Goal: Find specific page/section: Find specific page/section

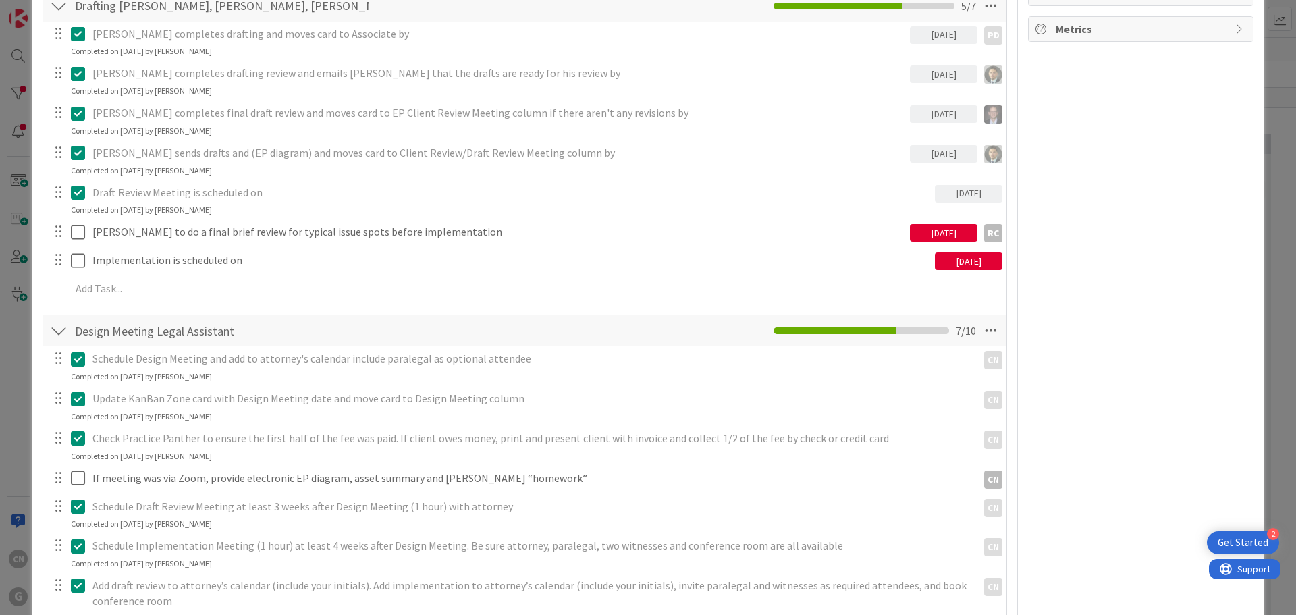
scroll to position [869, 0]
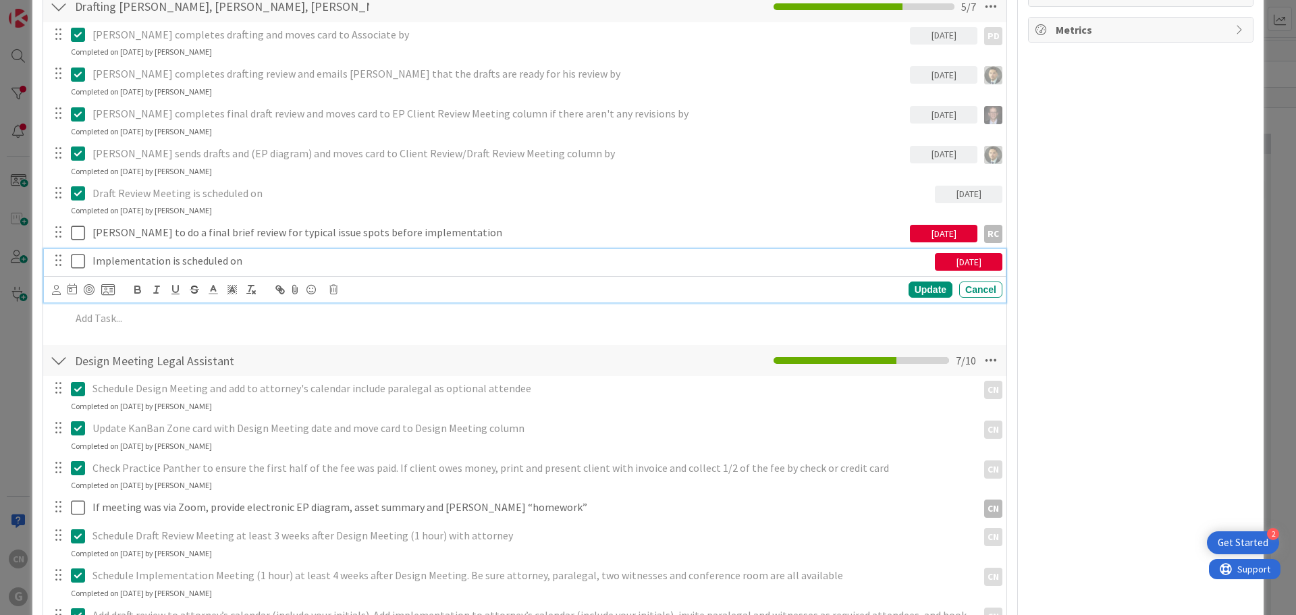
click at [82, 267] on icon at bounding box center [81, 261] width 20 height 16
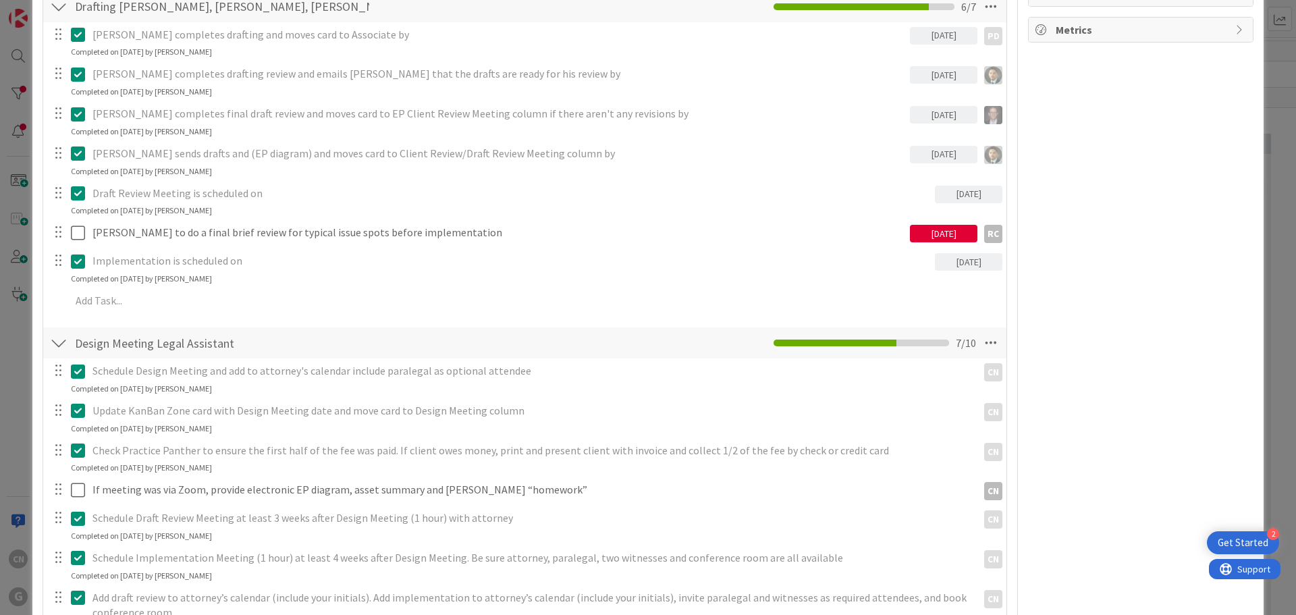
type textarea "x"
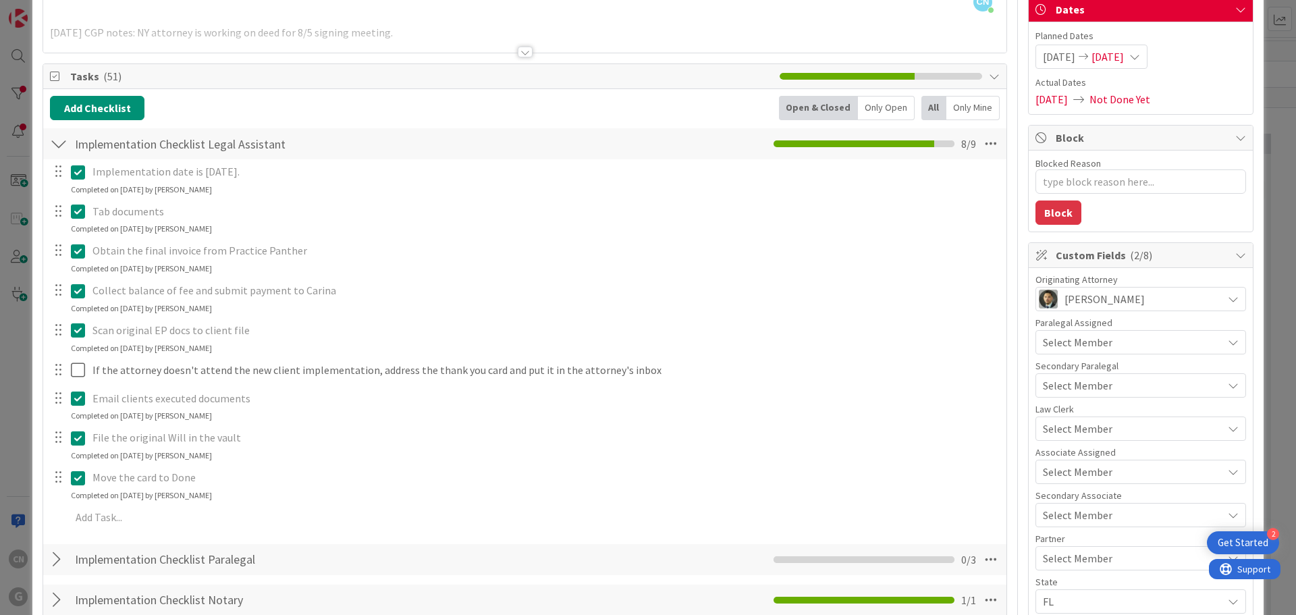
scroll to position [0, 0]
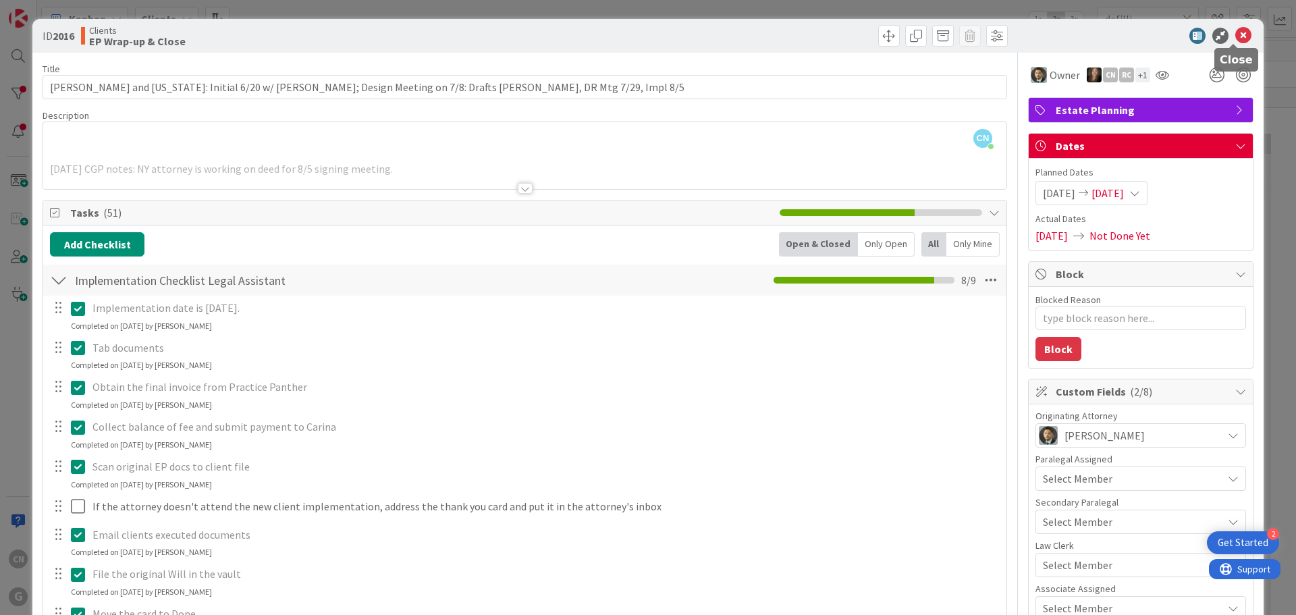
click at [1235, 37] on icon at bounding box center [1243, 36] width 16 height 16
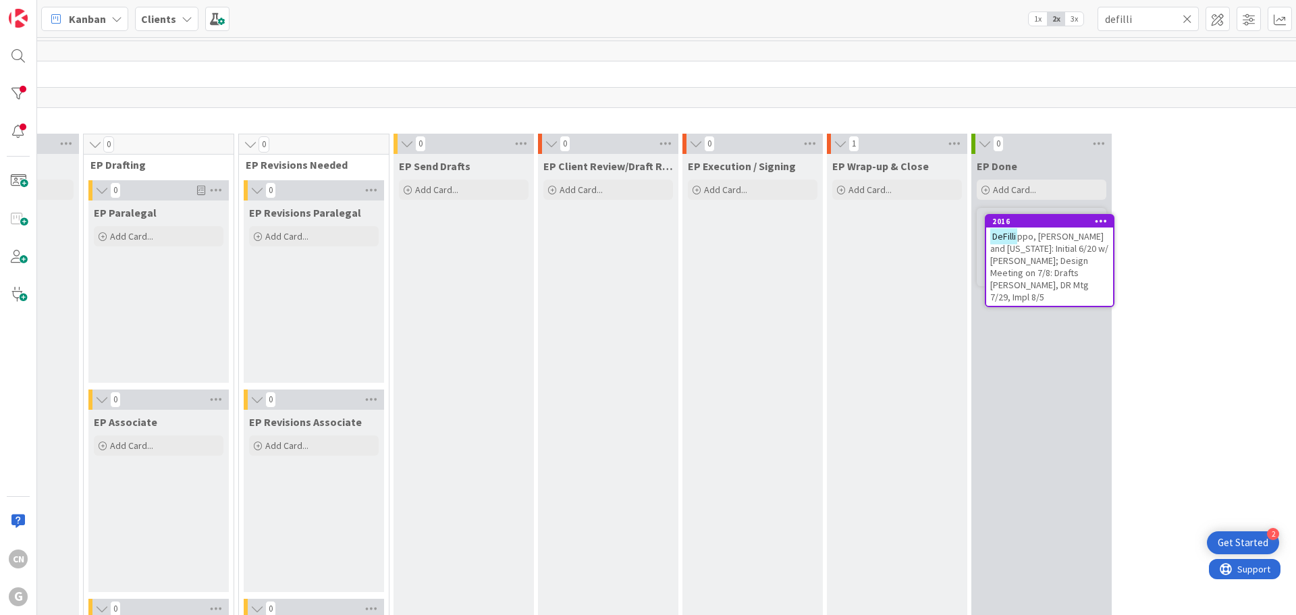
scroll to position [0, 265]
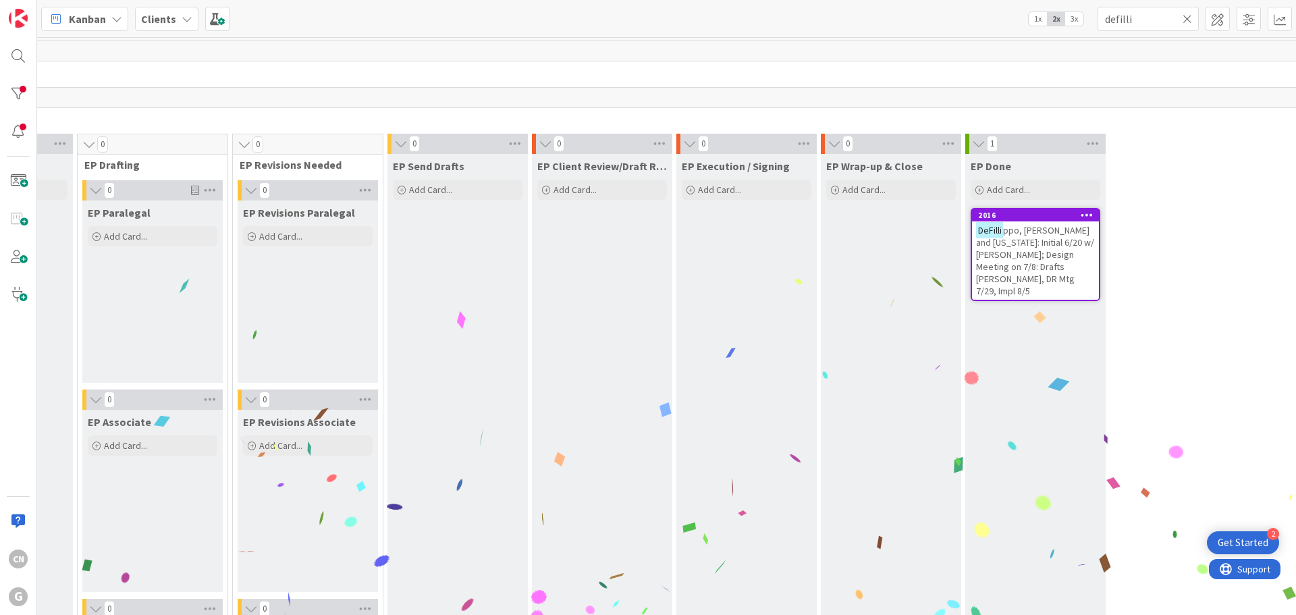
click at [1186, 19] on icon at bounding box center [1186, 19] width 9 height 12
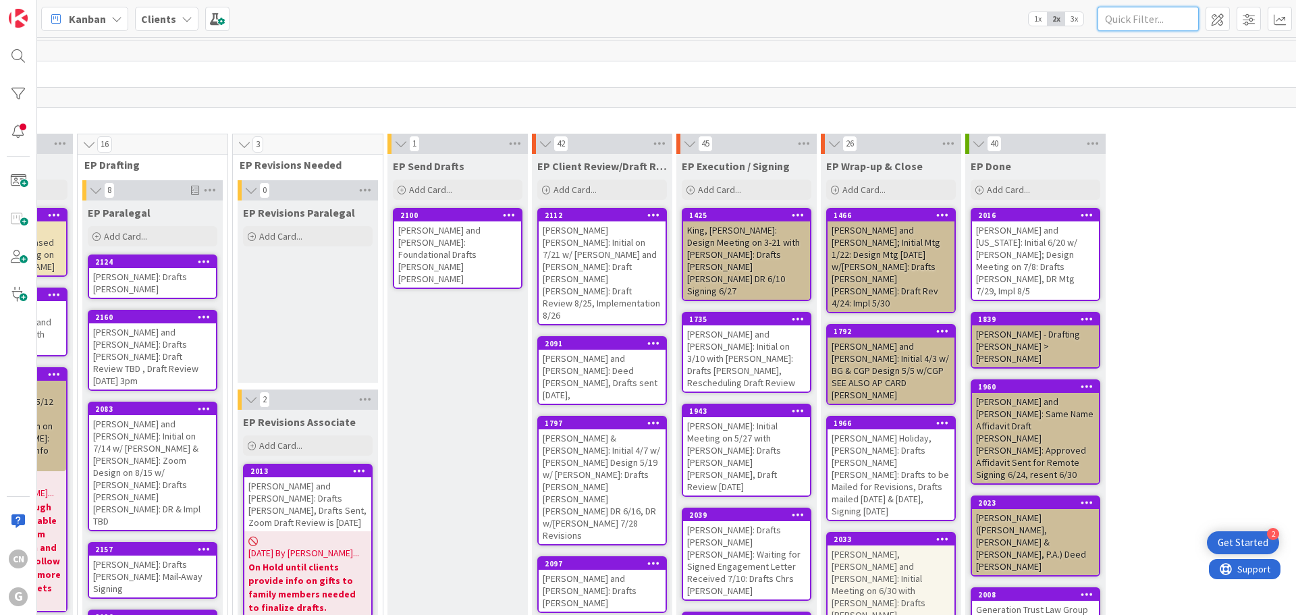
click at [1129, 18] on input "text" at bounding box center [1147, 19] width 101 height 24
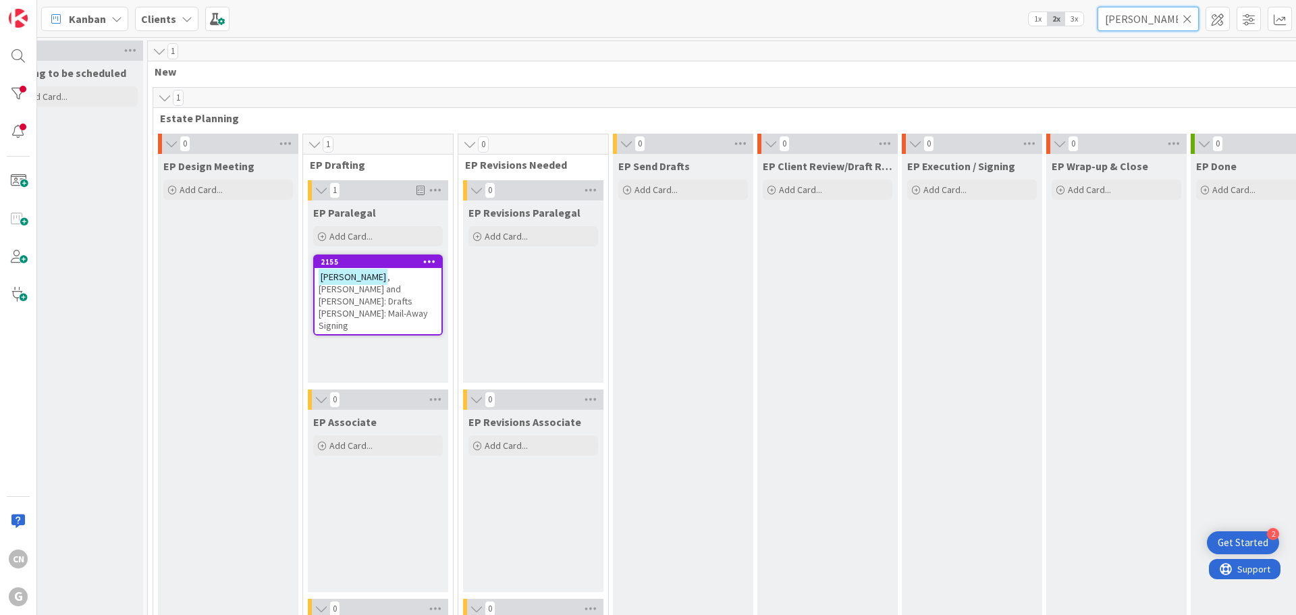
scroll to position [0, 0]
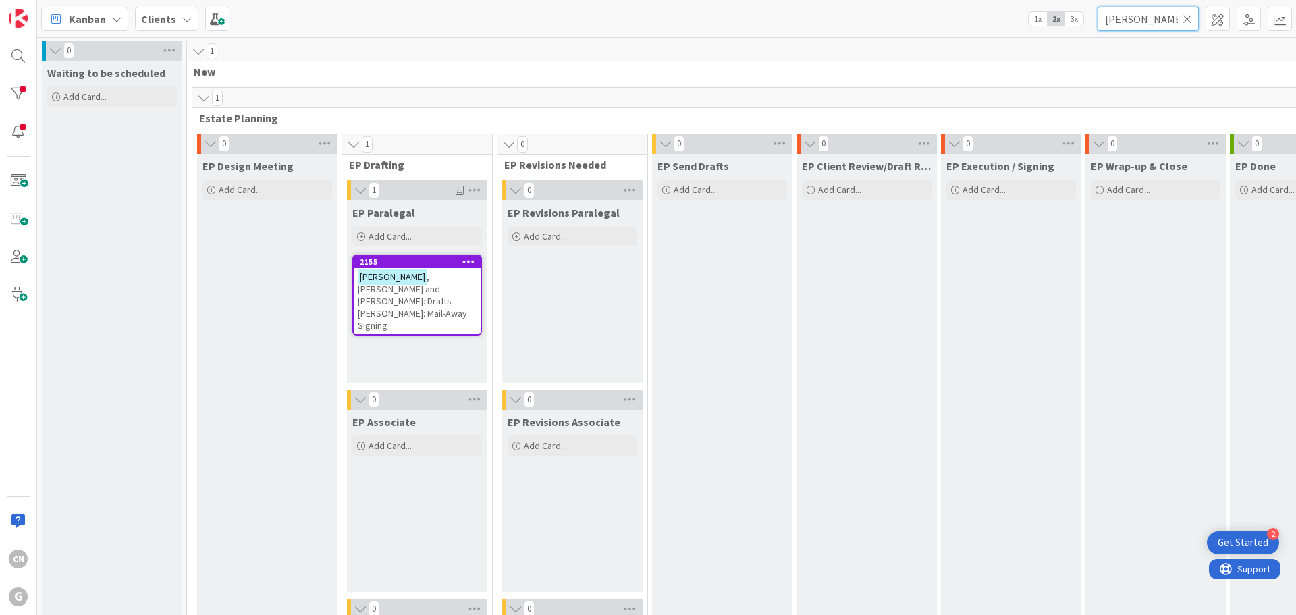
type input "[PERSON_NAME]"
click at [427, 290] on span ", [PERSON_NAME] and [PERSON_NAME]: Drafts [PERSON_NAME]: Mail-Away Signing" at bounding box center [412, 301] width 109 height 61
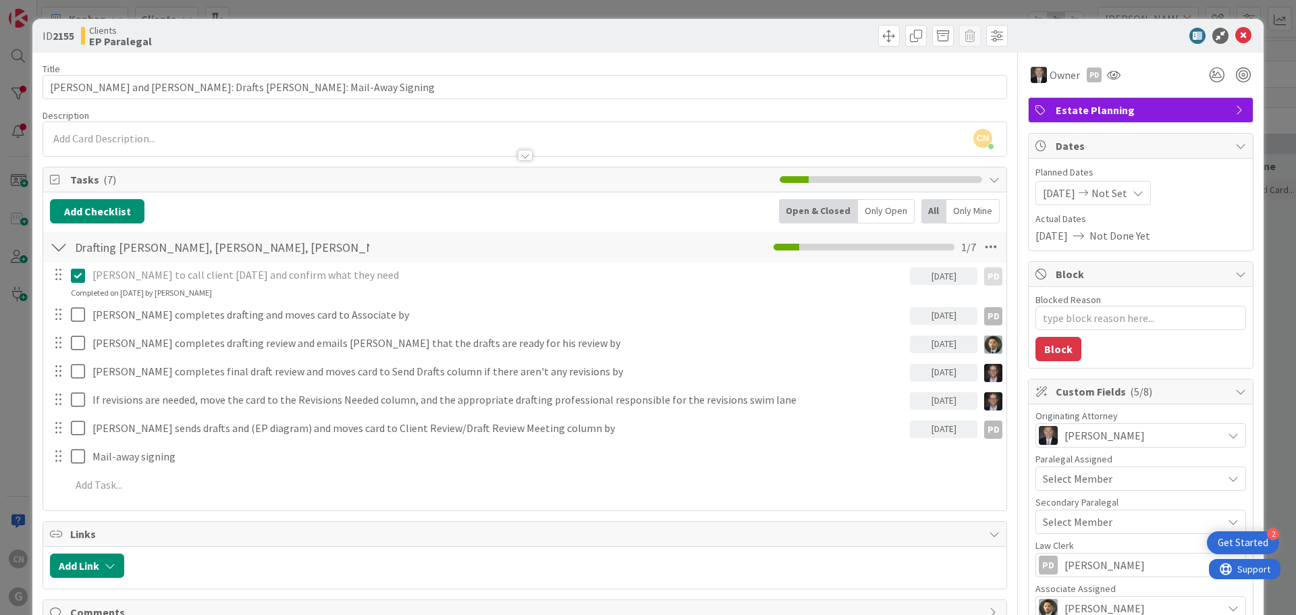
click at [523, 155] on div at bounding box center [525, 155] width 15 height 11
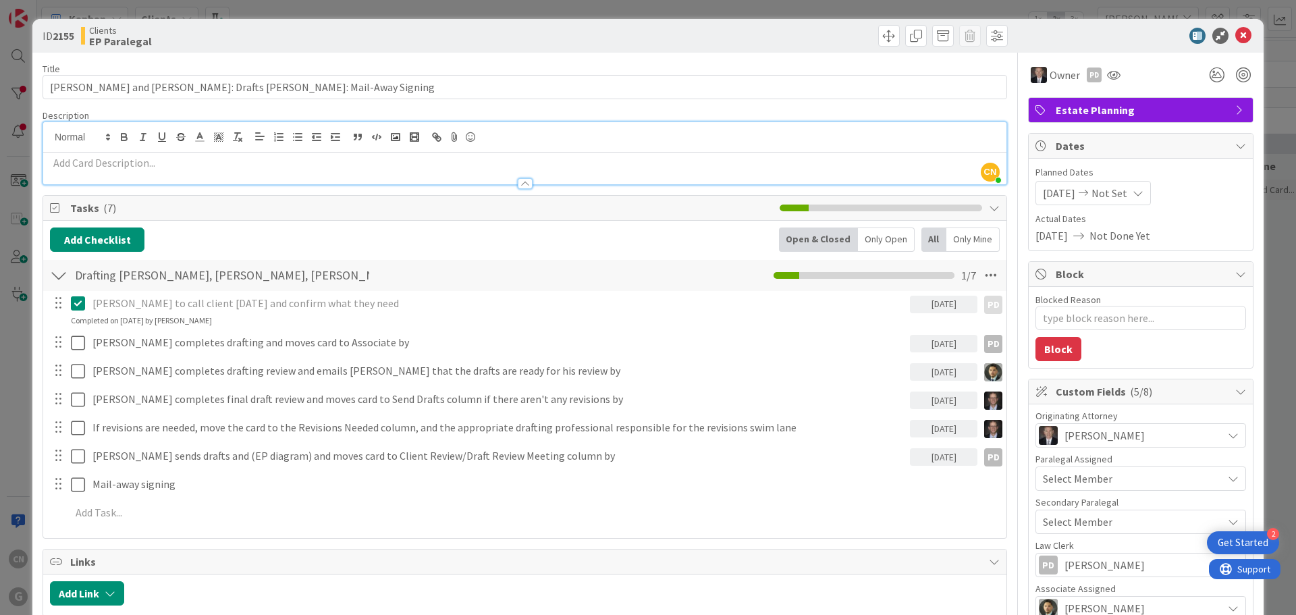
click at [328, 169] on p at bounding box center [525, 163] width 950 height 16
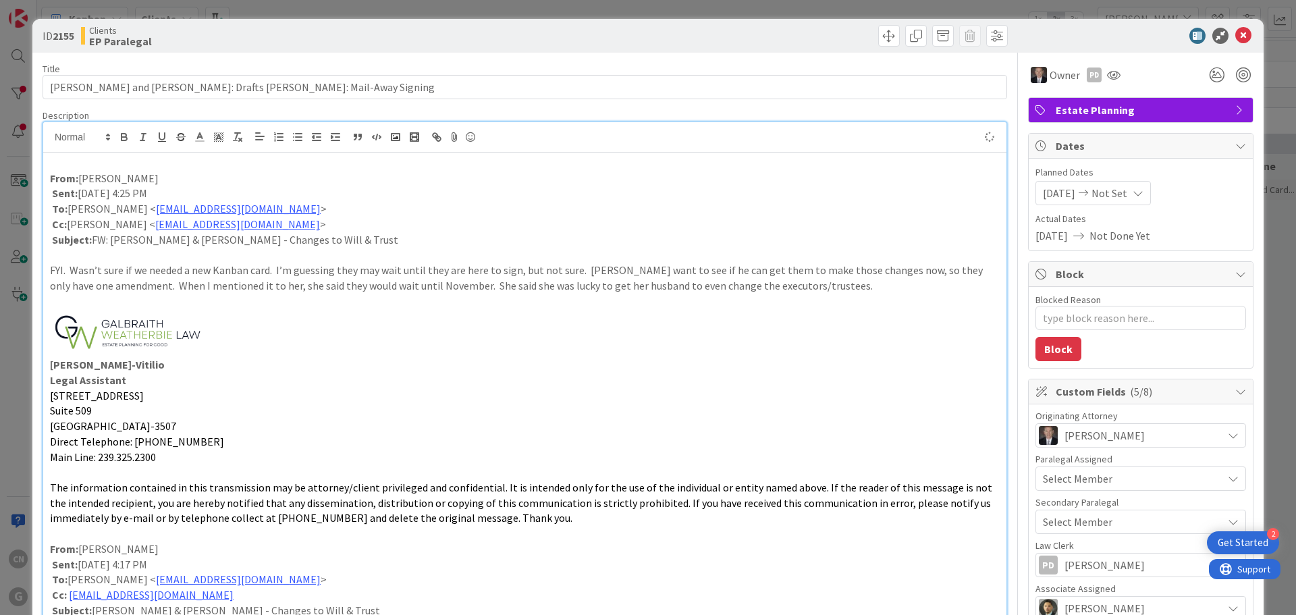
scroll to position [526, 0]
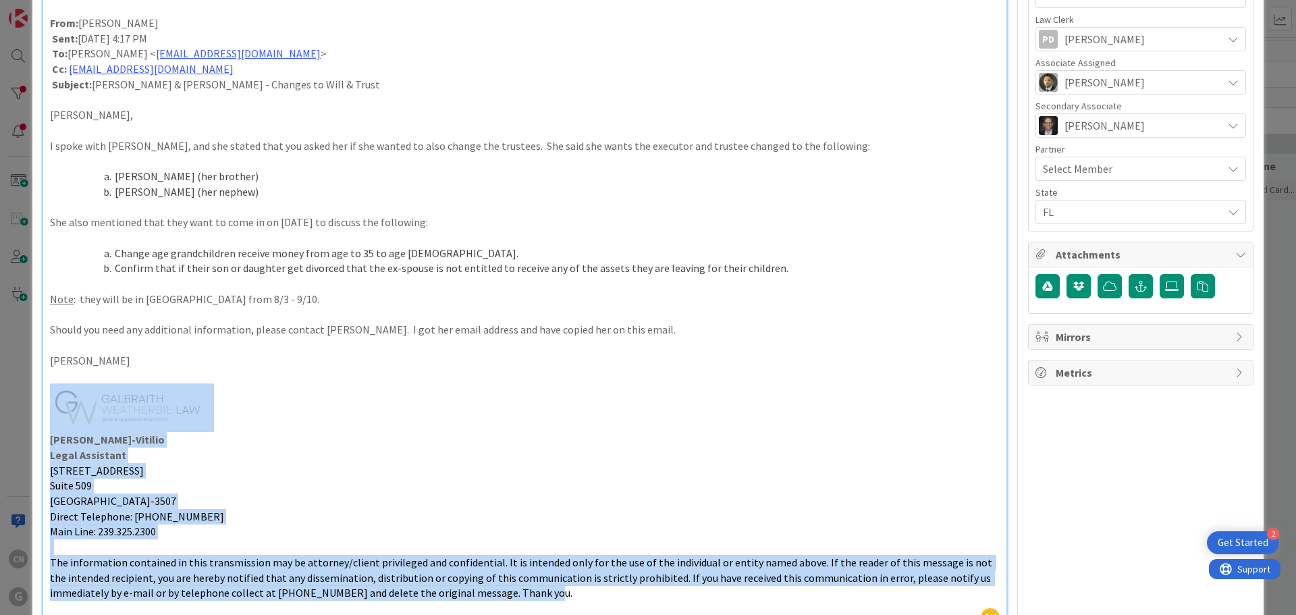
drag, startPoint x: 544, startPoint y: 596, endPoint x: 111, endPoint y: 391, distance: 479.1
click at [111, 391] on div "From: [PERSON_NAME] Sent: [DATE] 4:25 PM To: [PERSON_NAME] < [EMAIL_ADDRESS][DO…" at bounding box center [524, 128] width 963 height 1003
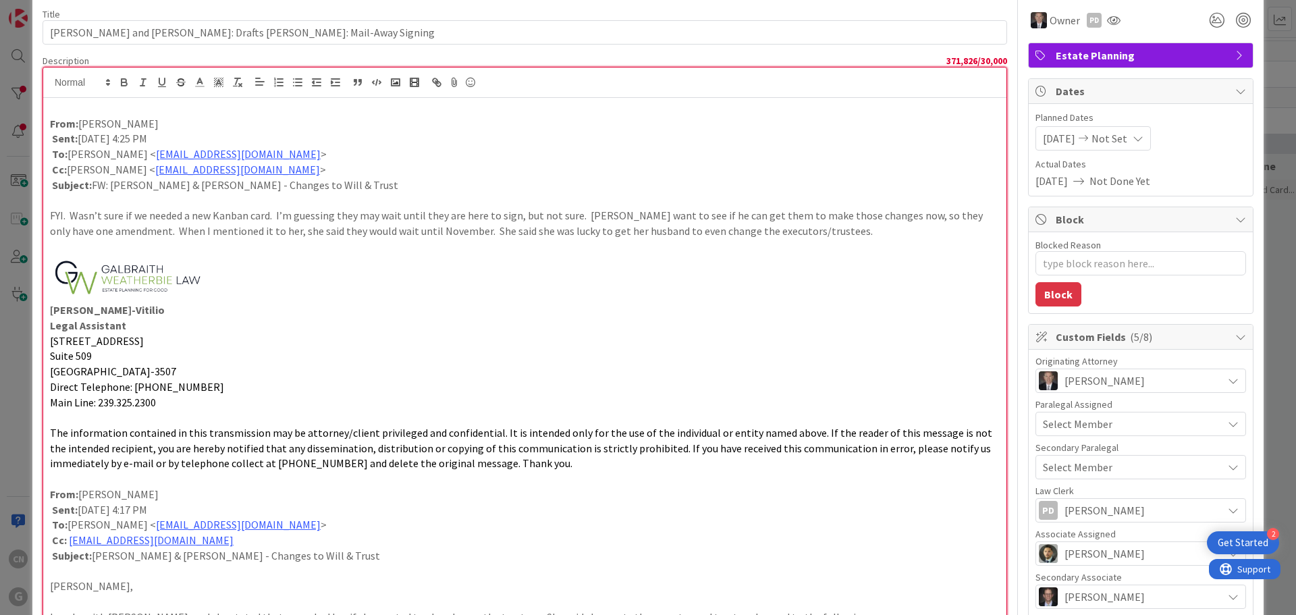
scroll to position [54, 0]
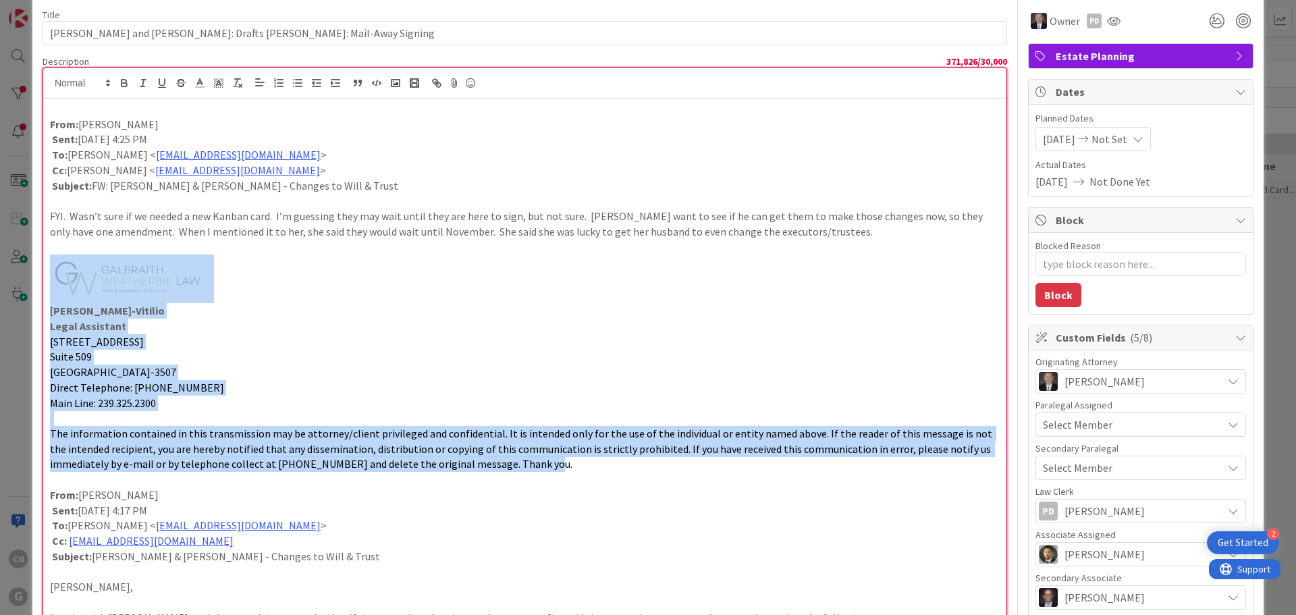
drag, startPoint x: 537, startPoint y: 470, endPoint x: 70, endPoint y: 257, distance: 513.7
click at [70, 257] on div "From: [PERSON_NAME] Sent: [DATE] 4:25 PM To: [PERSON_NAME] < [EMAIL_ADDRESS][DO…" at bounding box center [524, 484] width 963 height 770
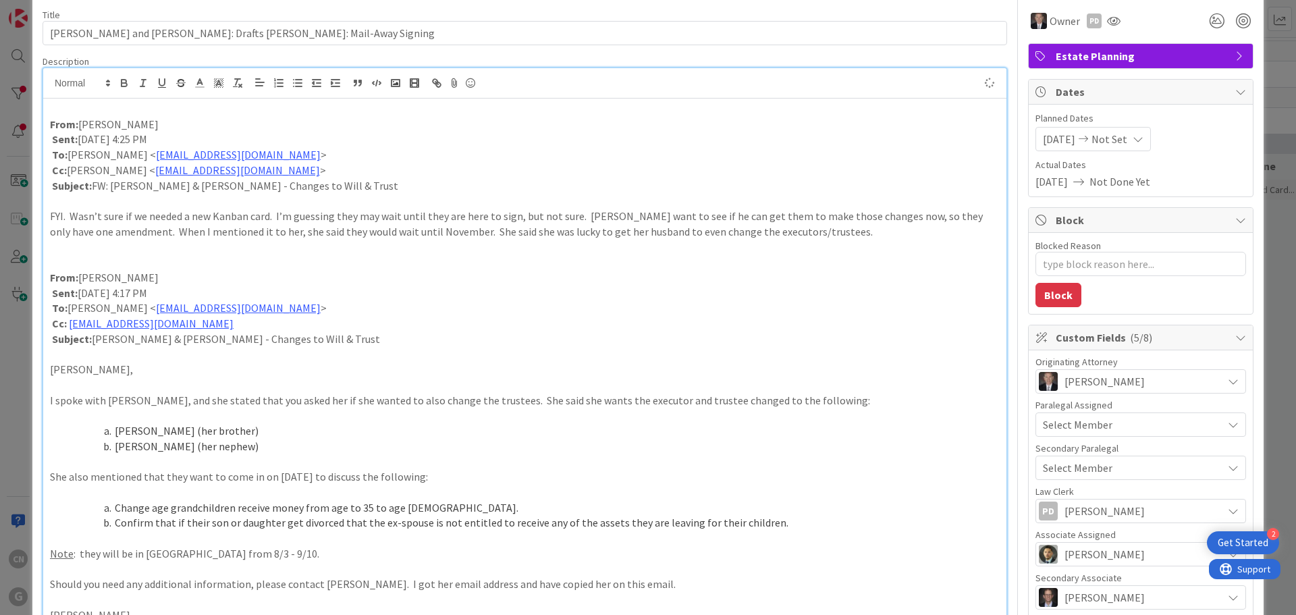
type textarea "x"
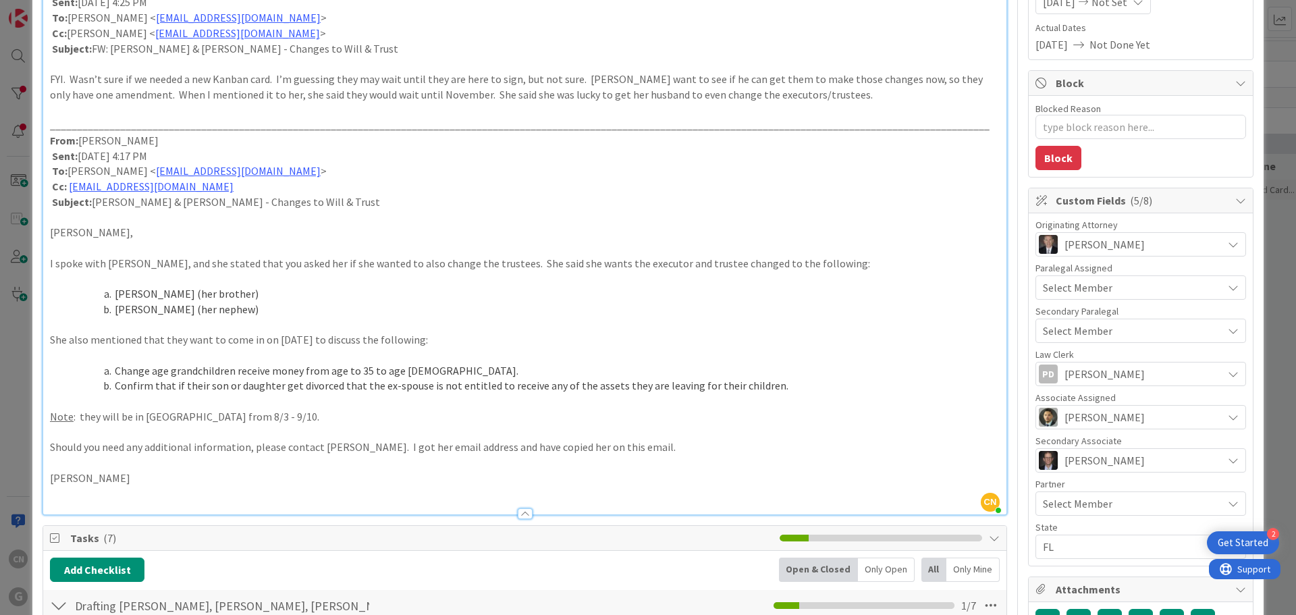
scroll to position [190, 0]
click at [115, 495] on p at bounding box center [525, 495] width 950 height 16
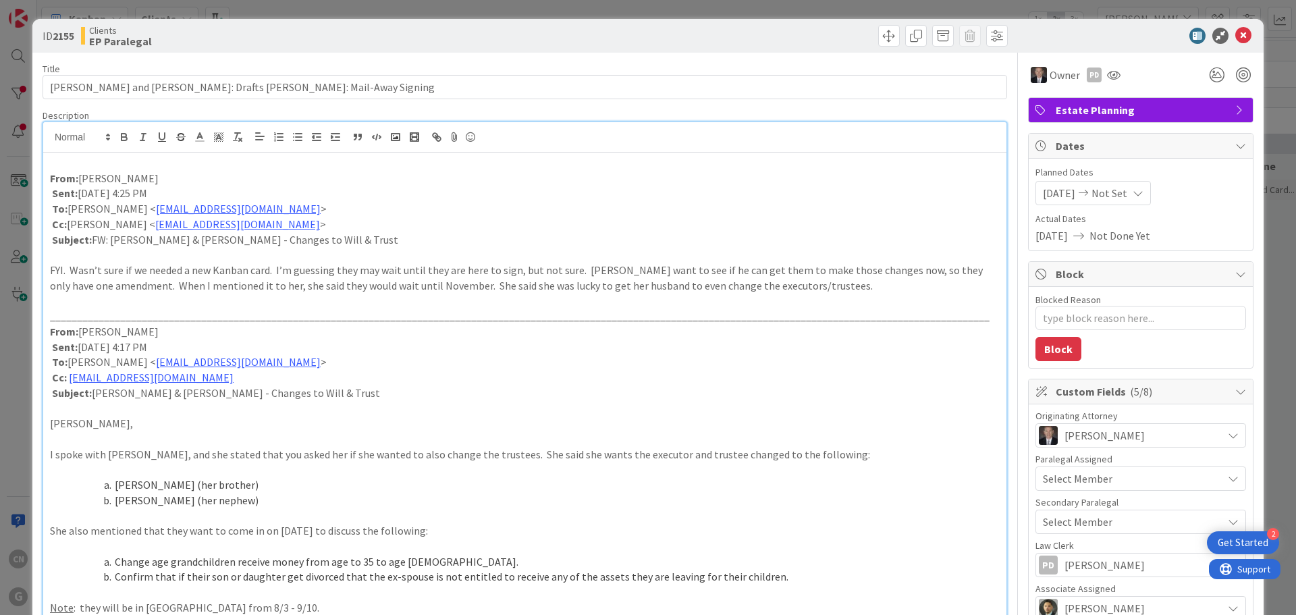
click at [63, 159] on p at bounding box center [525, 163] width 950 height 16
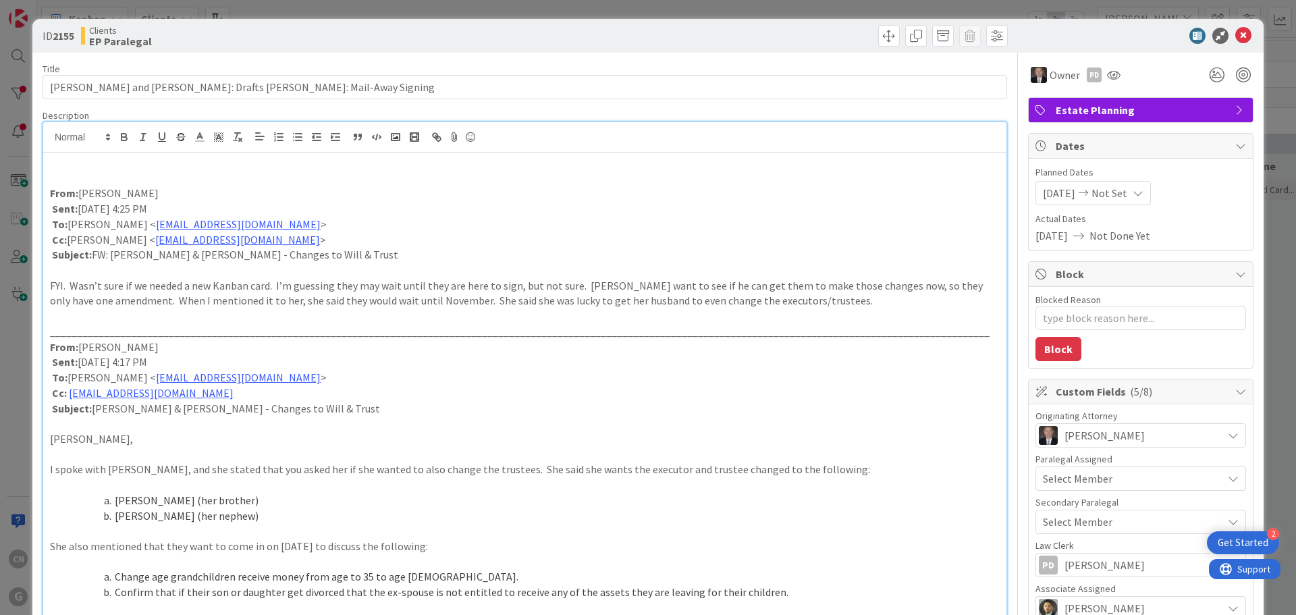
click at [59, 168] on p at bounding box center [525, 163] width 950 height 16
click at [1235, 36] on icon at bounding box center [1243, 36] width 16 height 16
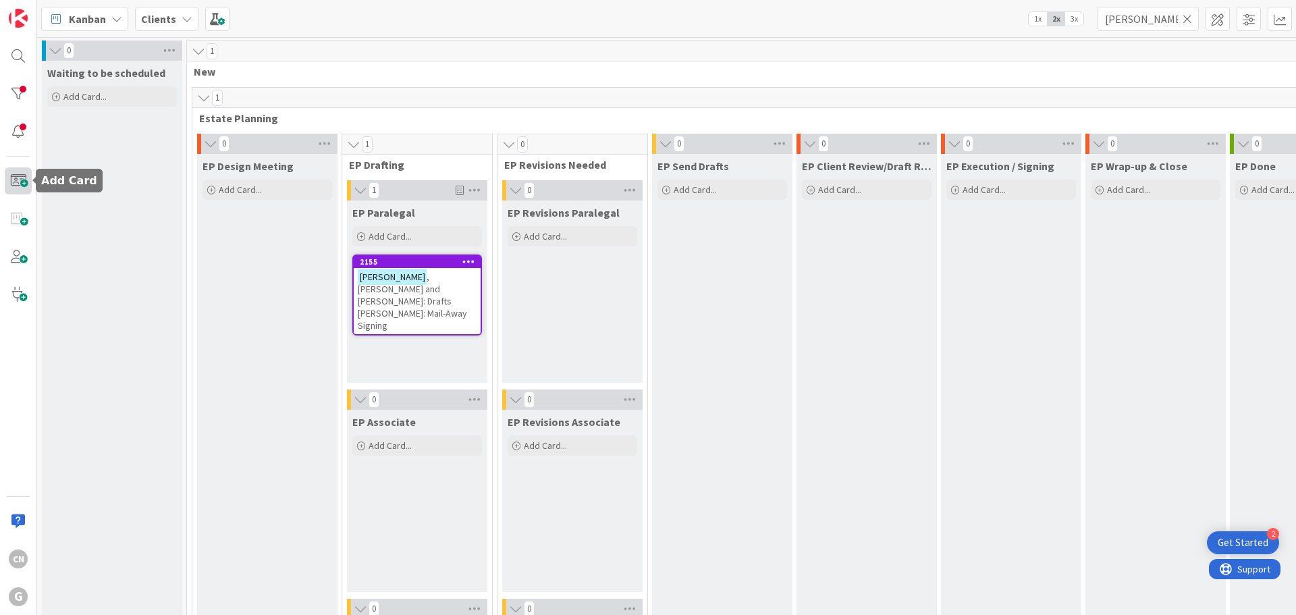
click at [18, 186] on span at bounding box center [18, 180] width 27 height 27
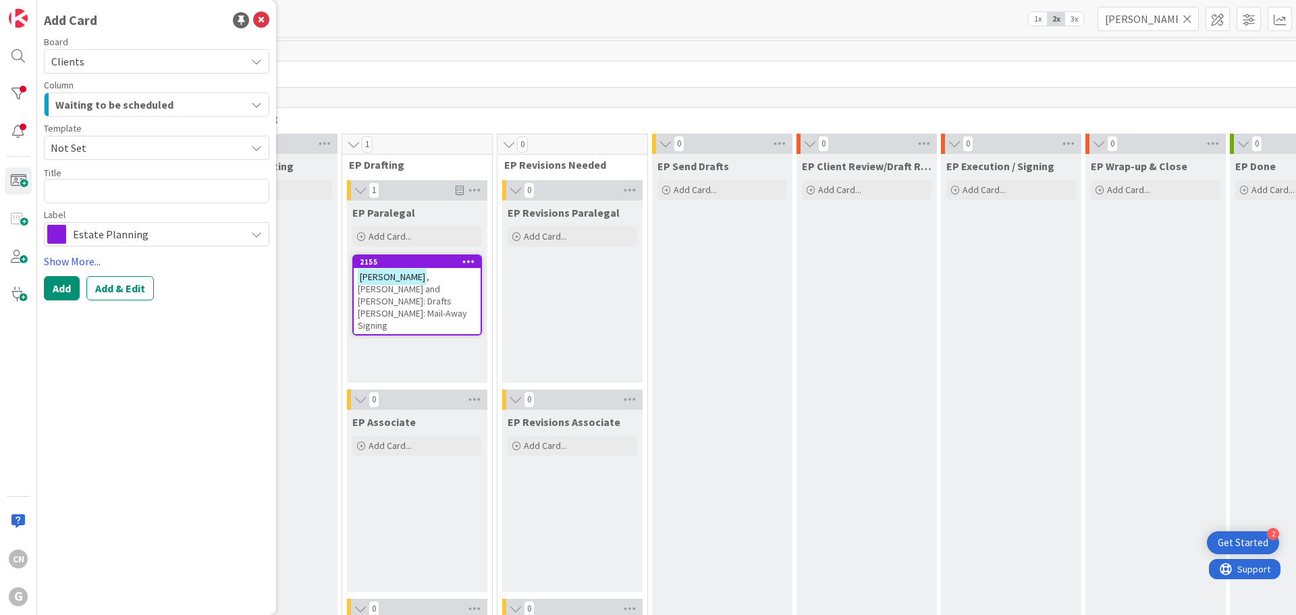
click at [150, 150] on span "Not Set" at bounding box center [143, 148] width 185 height 18
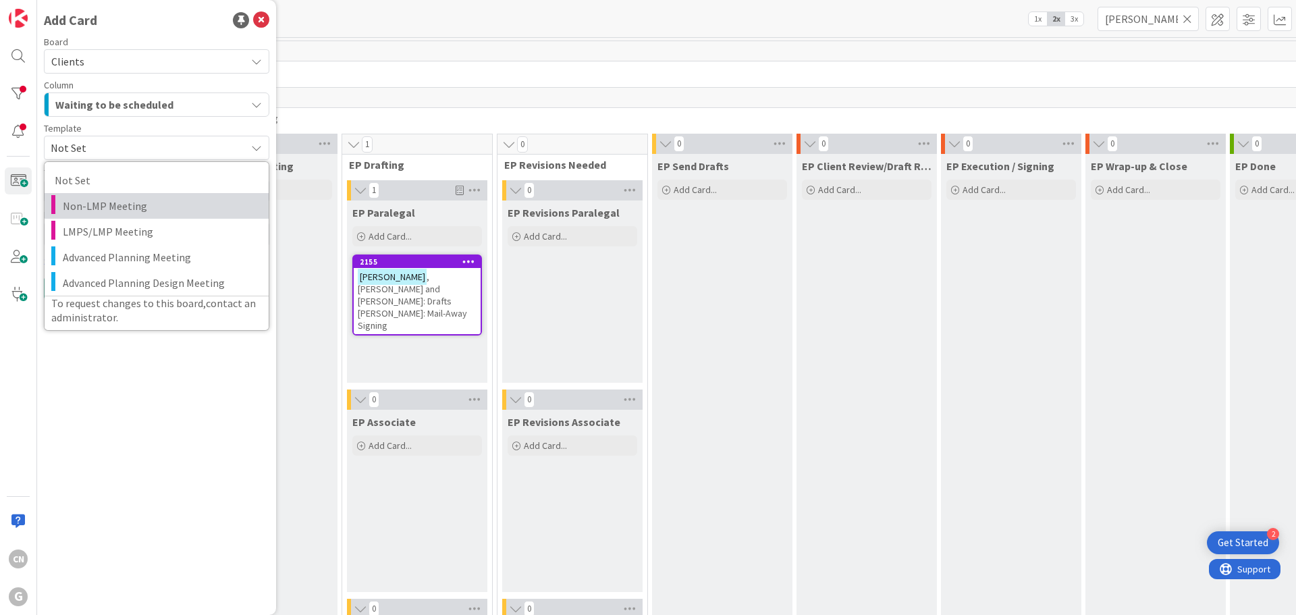
click at [145, 206] on span "Non-LMP Meeting" at bounding box center [161, 206] width 196 height 18
type textarea "x"
type textarea "Non-LMP Meeting"
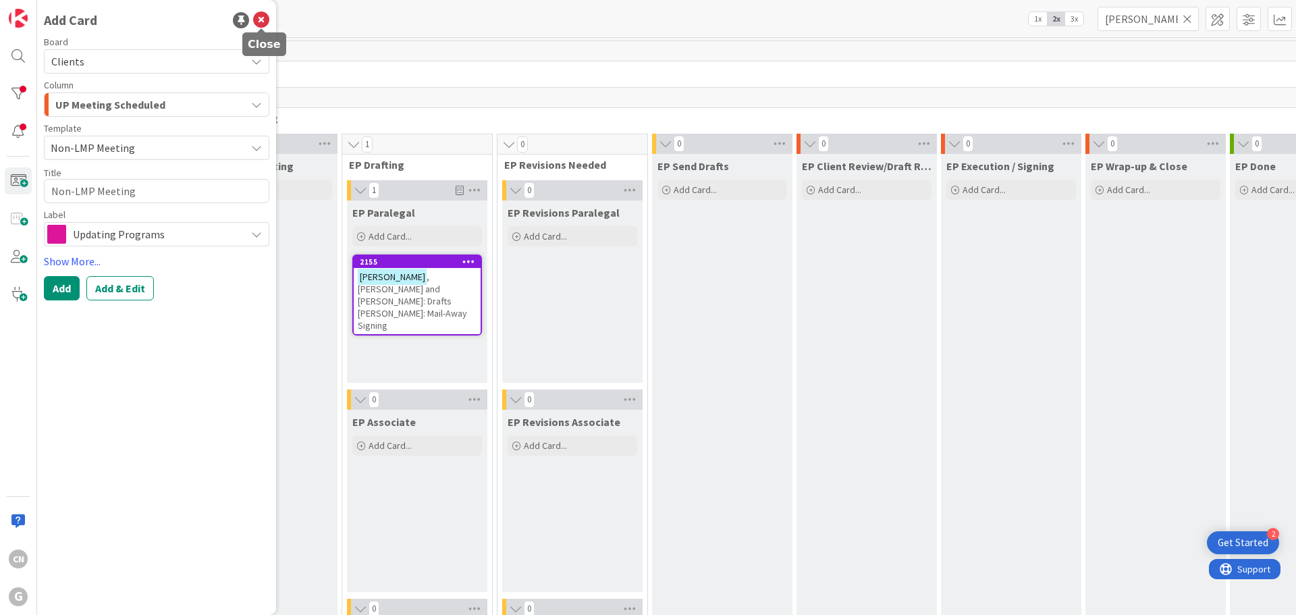
click at [263, 20] on icon at bounding box center [261, 20] width 16 height 16
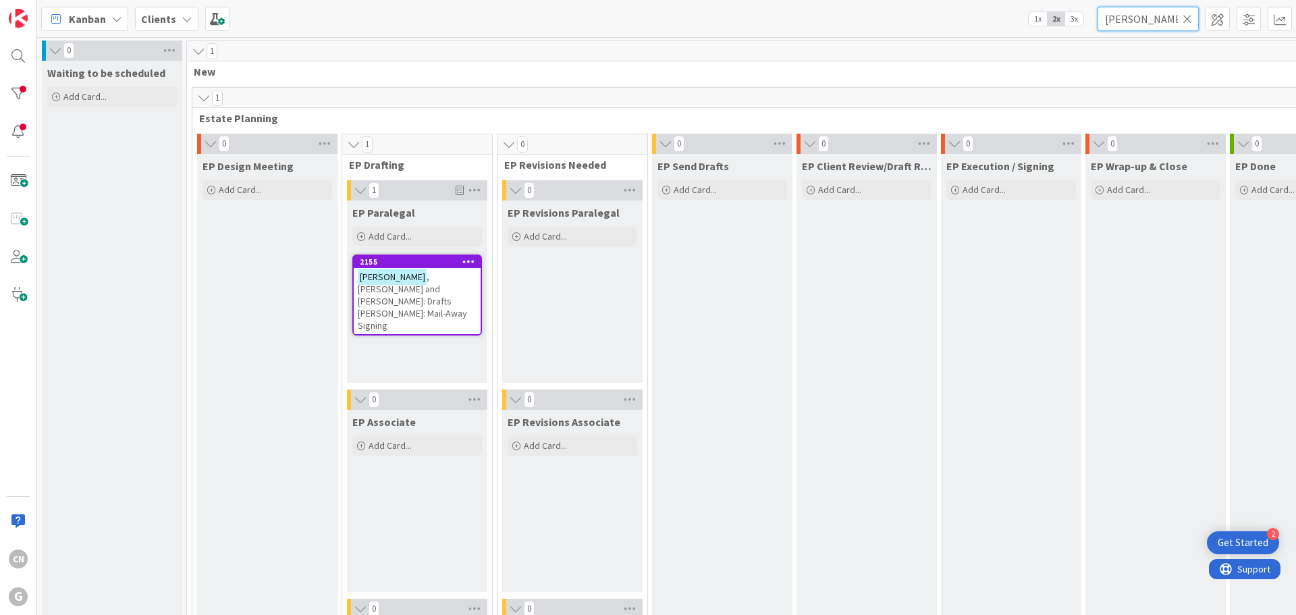
drag, startPoint x: 1157, startPoint y: 22, endPoint x: 1078, endPoint y: 26, distance: 78.4
click at [1080, 25] on div "Kanban Clients 1x 2x 3x [PERSON_NAME]" at bounding box center [666, 18] width 1259 height 37
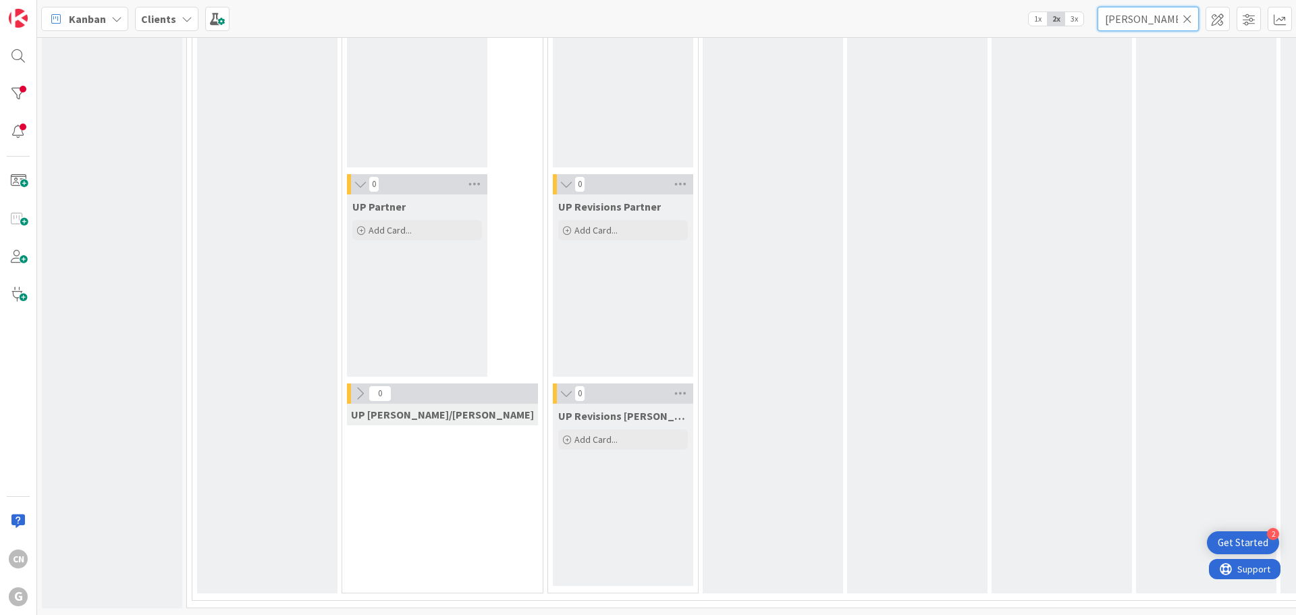
scroll to position [2324, 0]
type input "[PERSON_NAME]"
drag, startPoint x: 1189, startPoint y: 16, endPoint x: 658, endPoint y: 37, distance: 531.6
click at [1185, 17] on icon at bounding box center [1186, 19] width 9 height 12
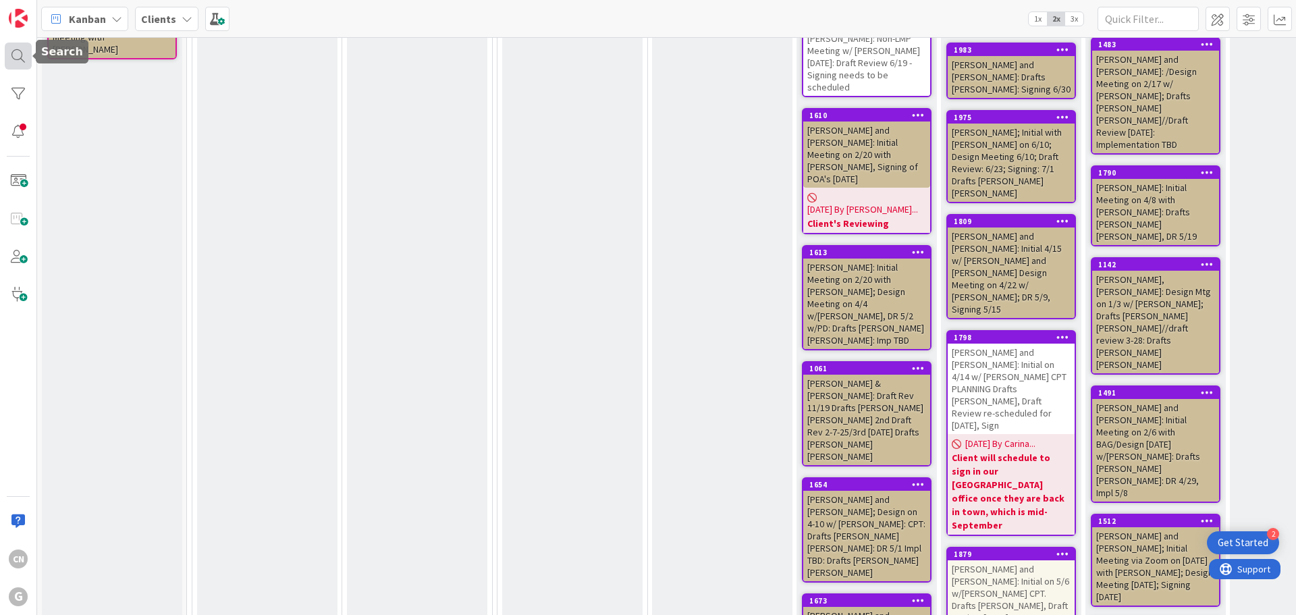
click at [15, 60] on div at bounding box center [18, 56] width 27 height 27
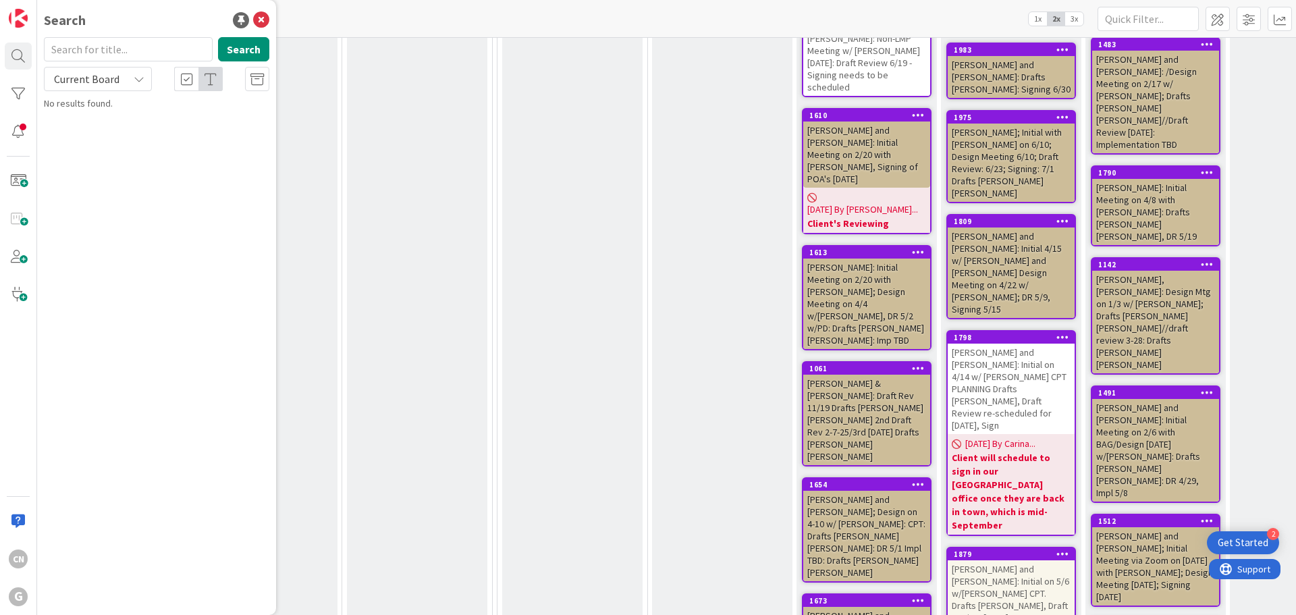
click at [101, 45] on input "text" at bounding box center [128, 49] width 169 height 24
type input "[PERSON_NAME]"
click at [247, 49] on button "Search" at bounding box center [243, 49] width 51 height 24
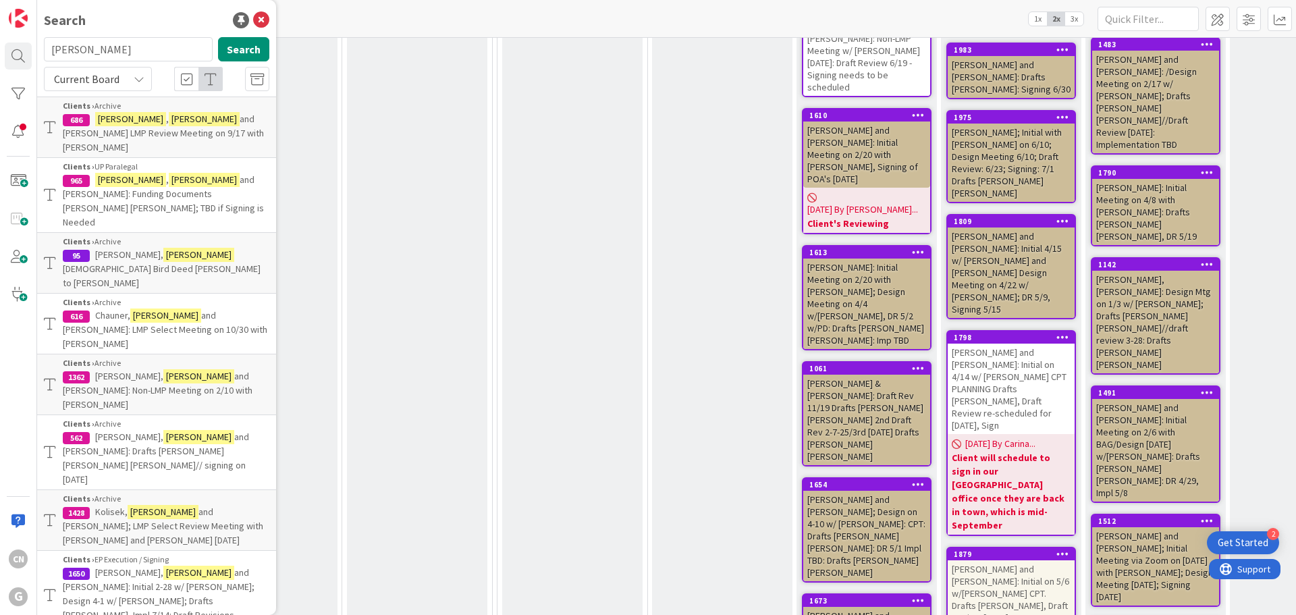
click at [179, 175] on span "and [PERSON_NAME]: Funding Documents [PERSON_NAME] [PERSON_NAME]; TBD if Signin…" at bounding box center [163, 200] width 201 height 55
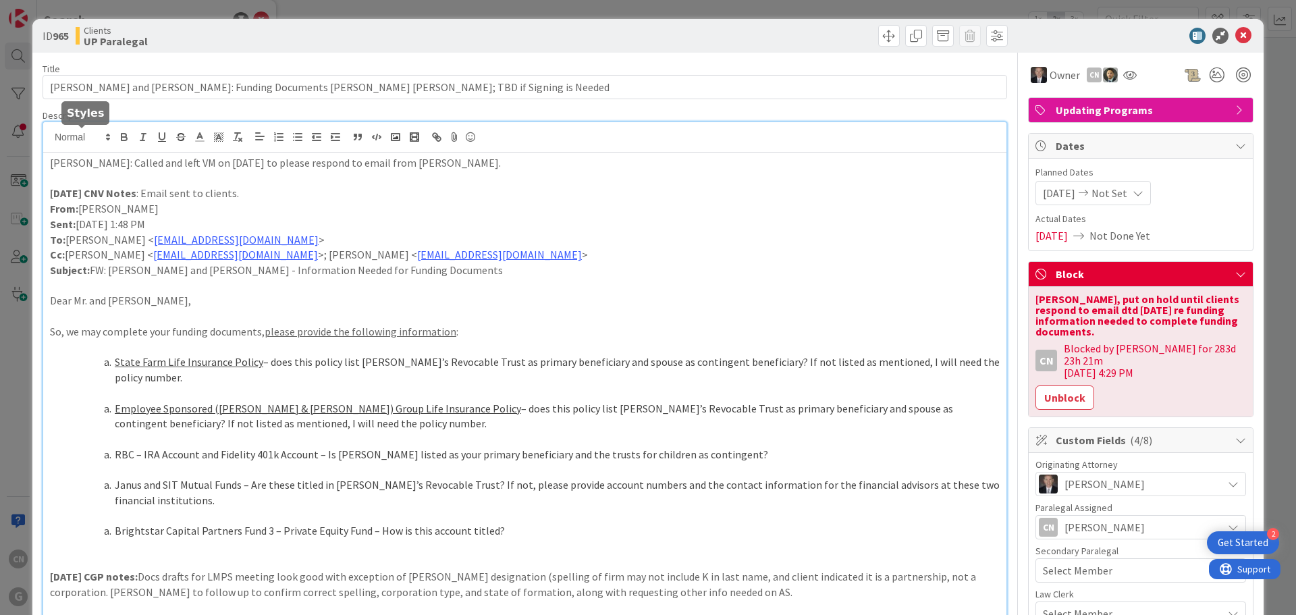
click at [50, 142] on div "CN [PERSON_NAME] just joined [PERSON_NAME]: Called and left VM on [DATE] to ple…" at bounding box center [524, 444] width 963 height 644
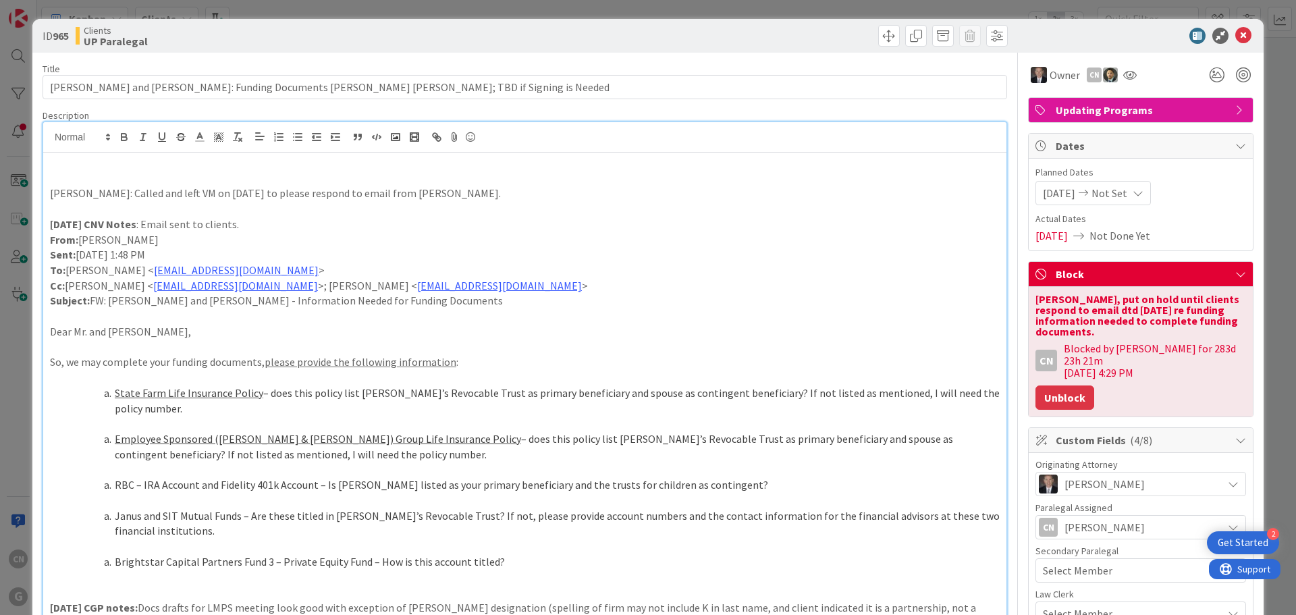
click at [1064, 385] on button "Unblock" at bounding box center [1064, 397] width 59 height 24
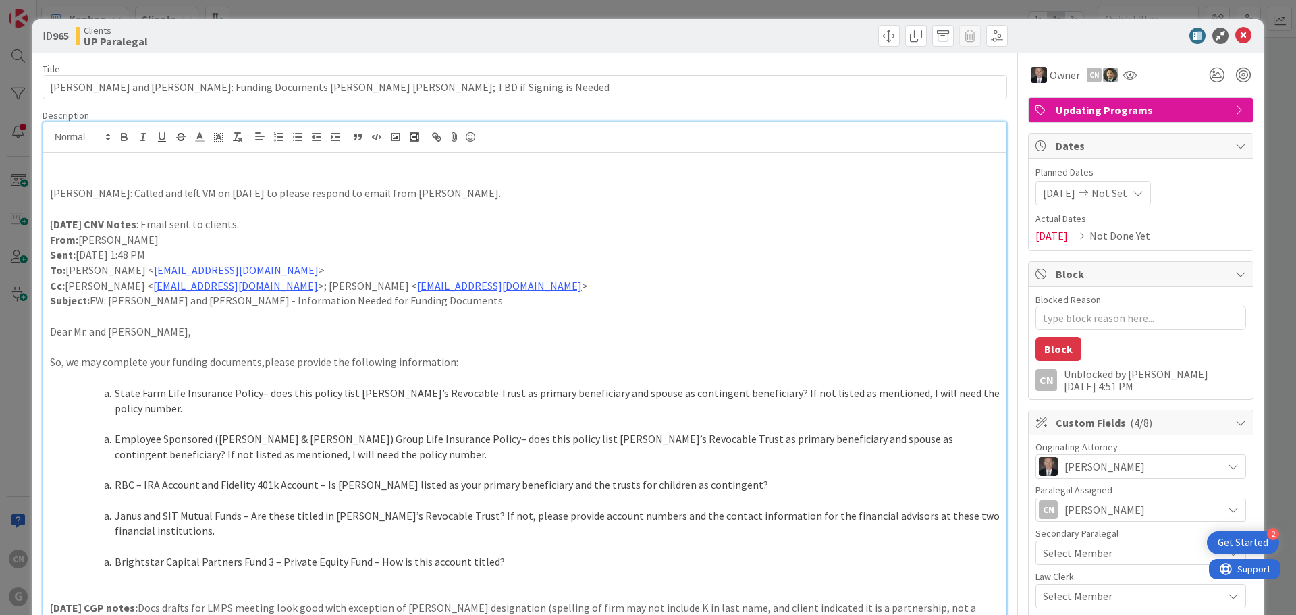
type textarea "x"
click at [94, 177] on p at bounding box center [525, 179] width 950 height 16
type textarea "x"
